Goal: Find specific page/section: Find specific page/section

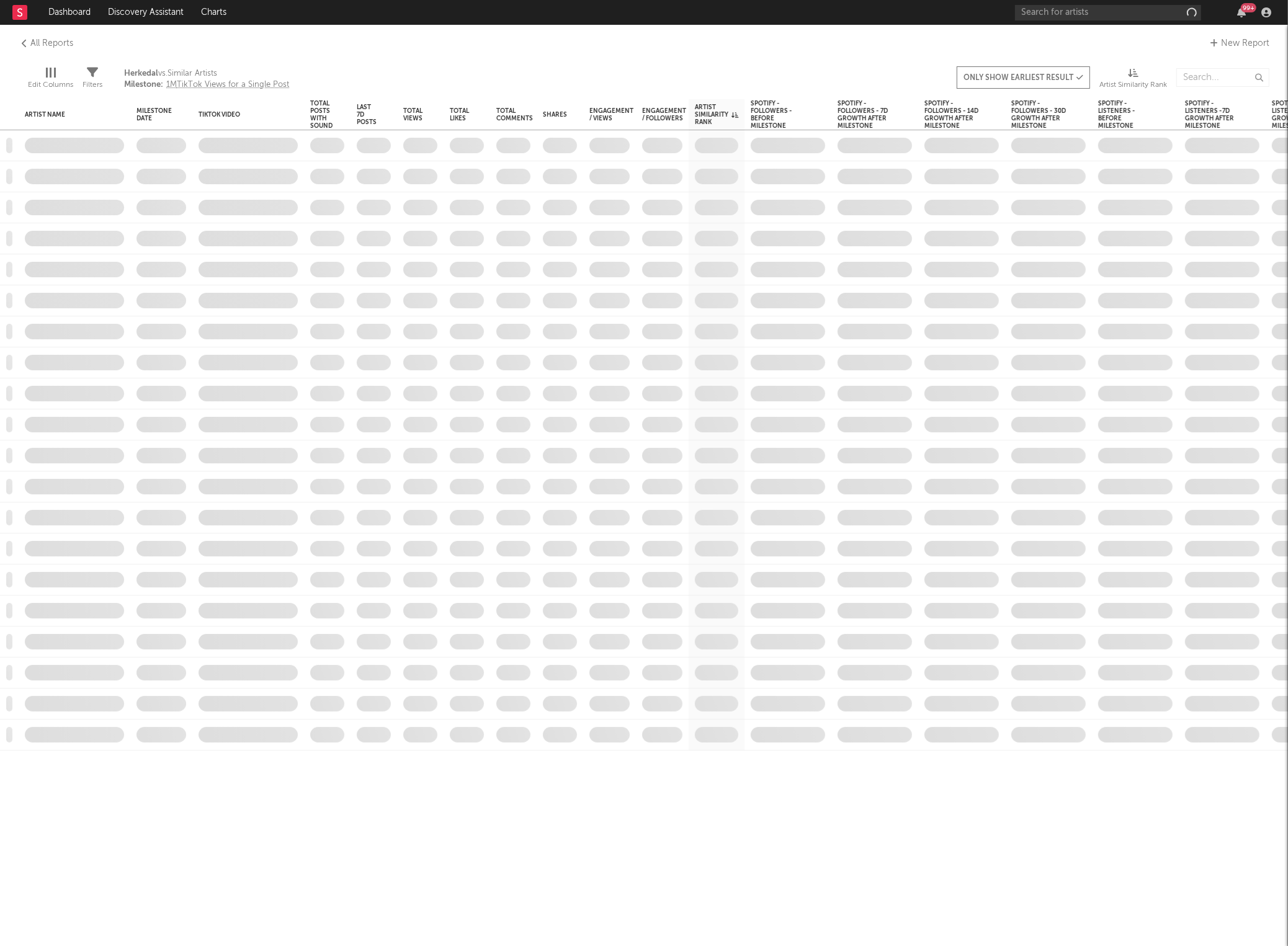
click at [22, 14] on rect at bounding box center [19, 12] width 14 height 14
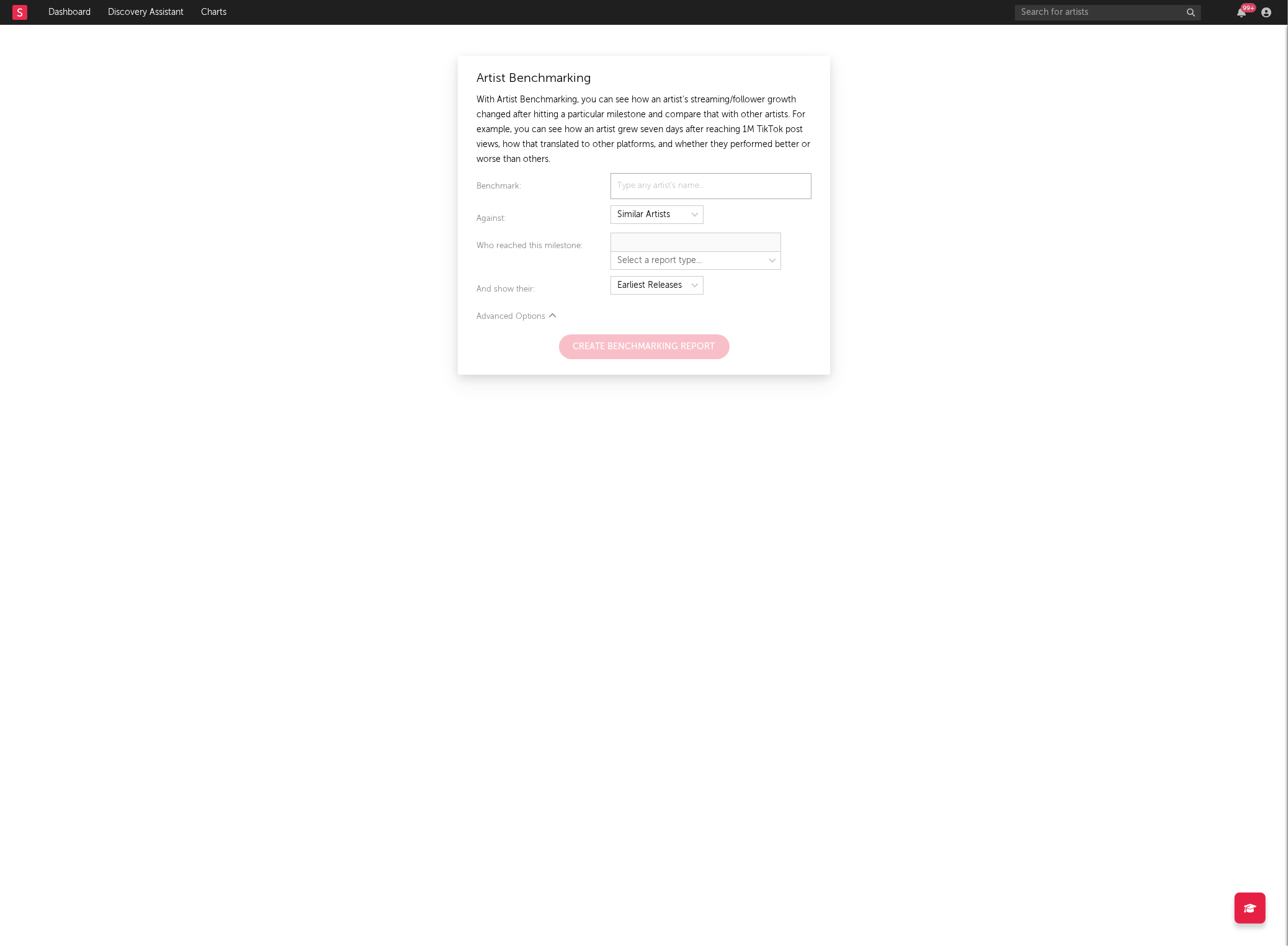
click at [5, 13] on nav "Dashboard Discovery Assistant Charts 99 +" at bounding box center [644, 12] width 1288 height 25
click at [10, 14] on nav "Dashboard Discovery Assistant Charts 99 +" at bounding box center [644, 12] width 1288 height 25
click at [14, 14] on rect at bounding box center [19, 12] width 14 height 14
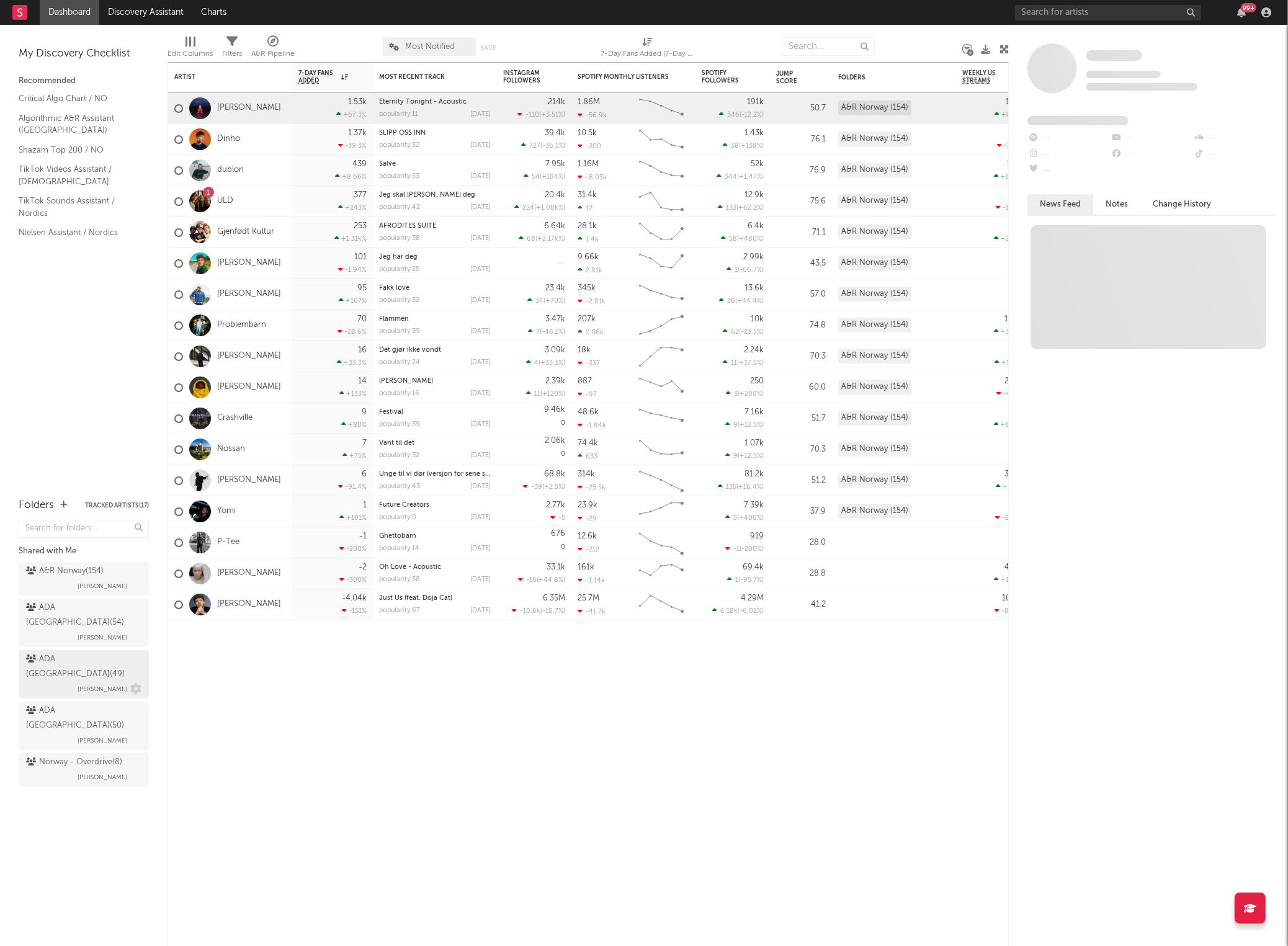
click at [78, 682] on span "[PERSON_NAME]" at bounding box center [103, 688] width 50 height 14
